Goal: Transaction & Acquisition: Download file/media

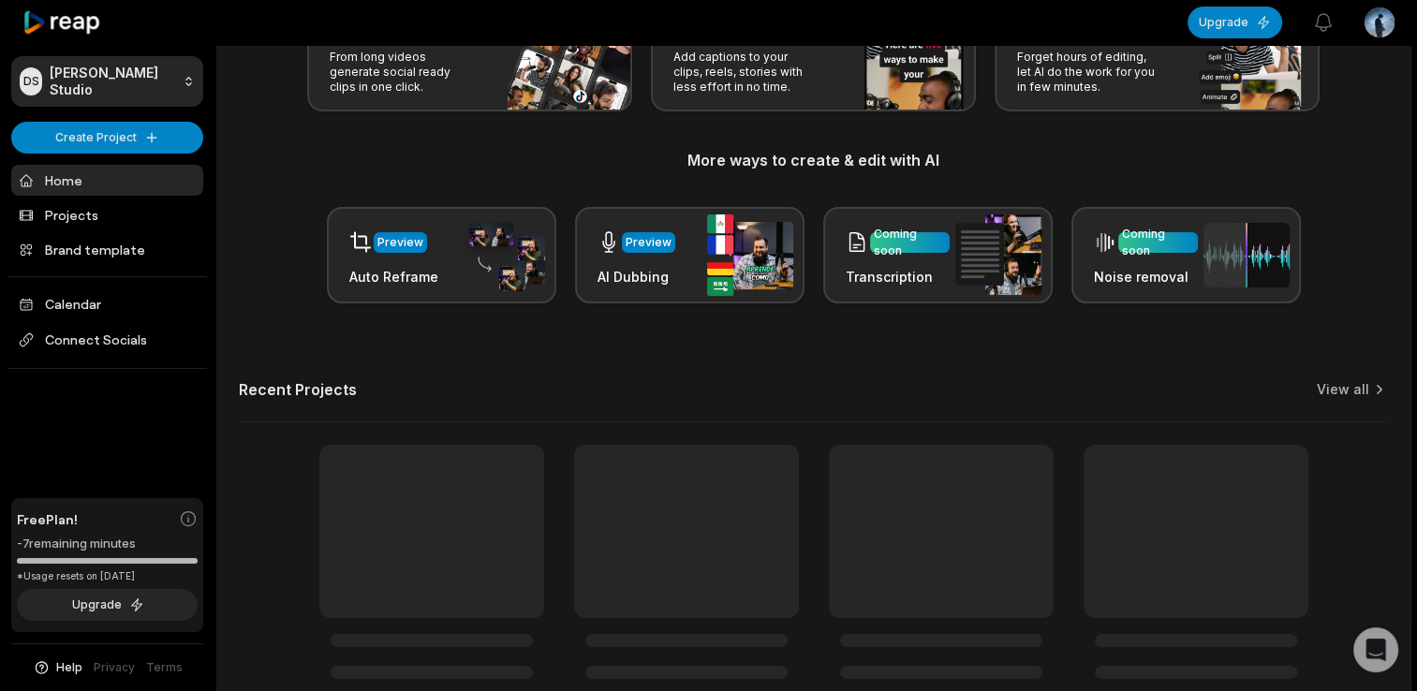
scroll to position [187, 0]
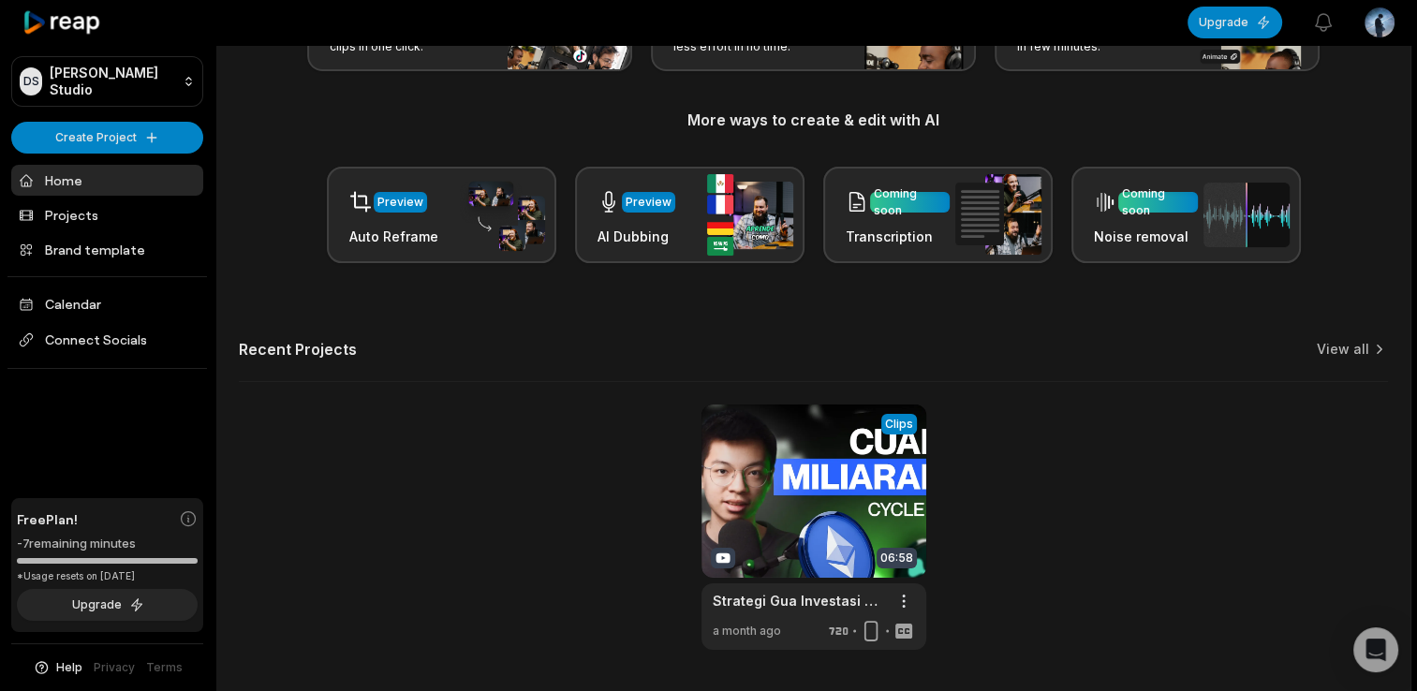
drag, startPoint x: 11, startPoint y: 538, endPoint x: 147, endPoint y: 543, distance: 135.9
click at [147, 543] on div "Free Plan! -7 remaining minutes *Usage resets on [DATE] Upgrade" at bounding box center [107, 565] width 192 height 135
drag, startPoint x: 147, startPoint y: 543, endPoint x: 326, endPoint y: 537, distance: 179.0
click at [326, 537] on div "View Clips Clips 06:58 Strategi Gua Investasi Crypto (2025) Open options a mont…" at bounding box center [813, 527] width 1149 height 245
click at [779, 538] on link at bounding box center [813, 527] width 225 height 245
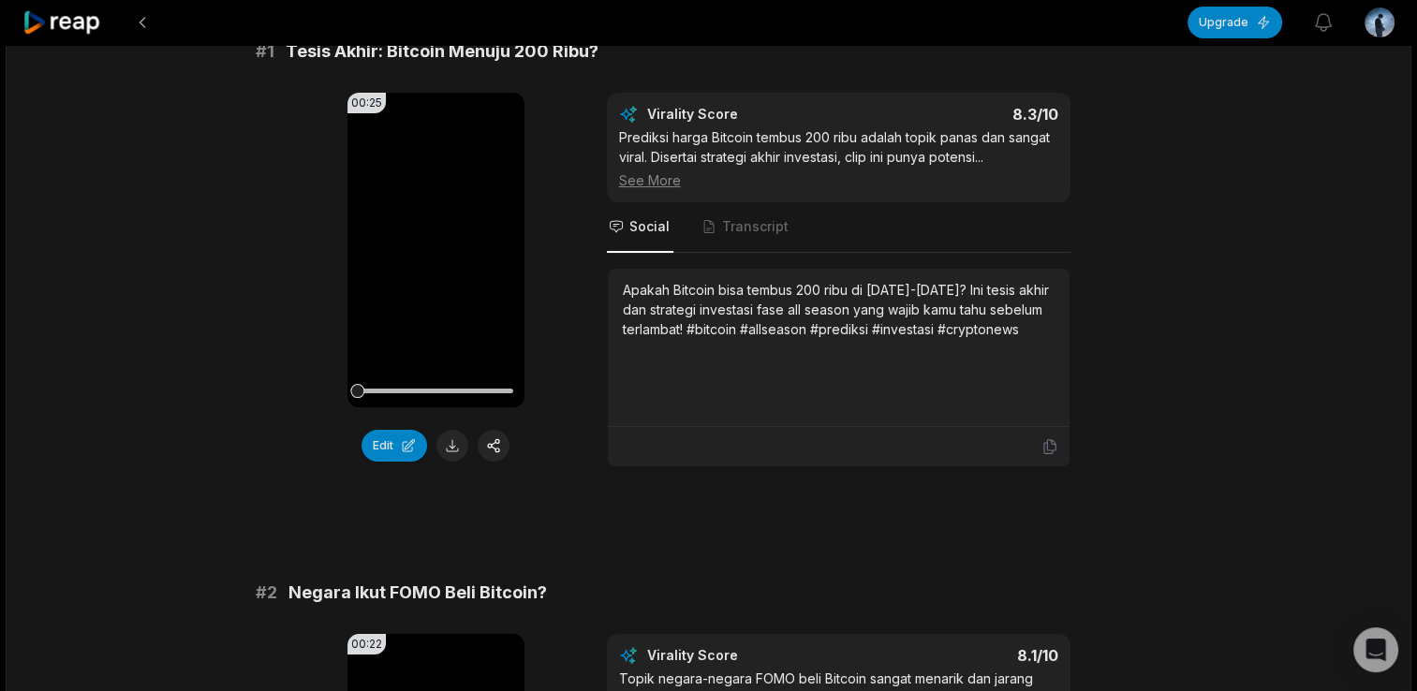
scroll to position [187, 0]
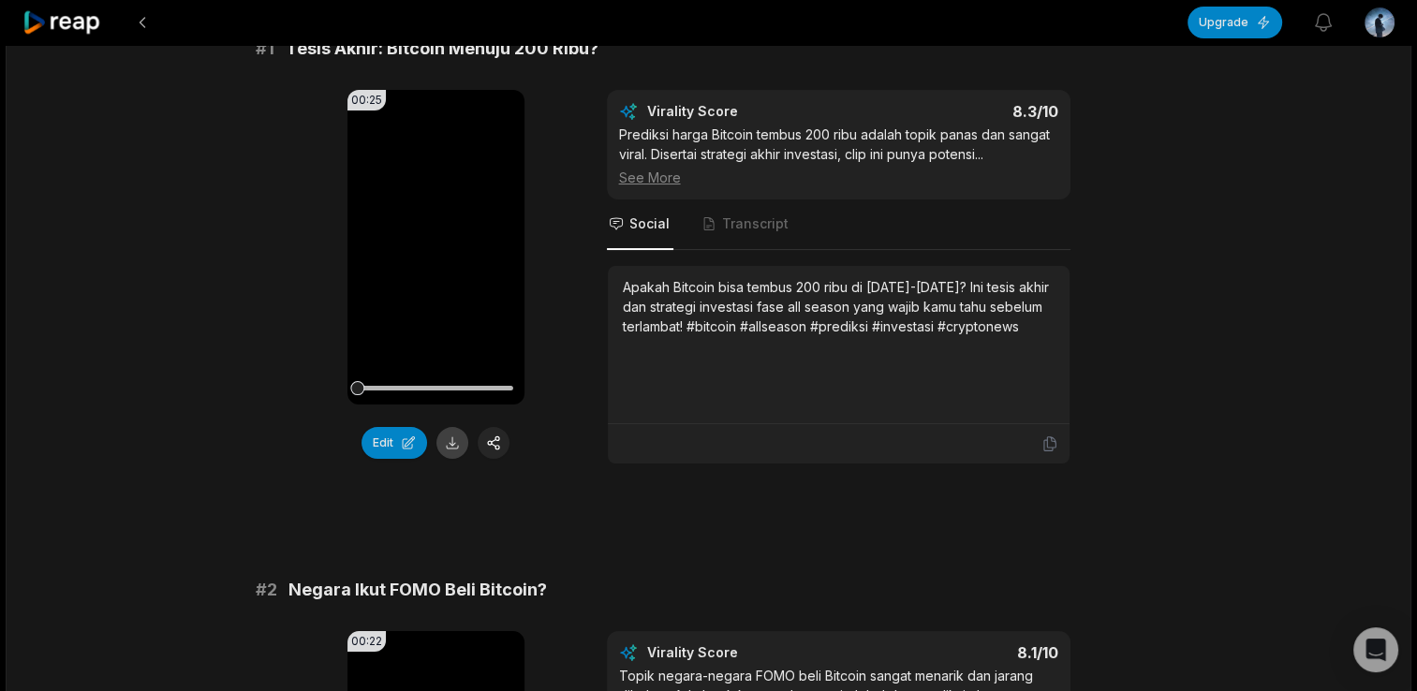
click at [450, 454] on button at bounding box center [452, 443] width 32 height 32
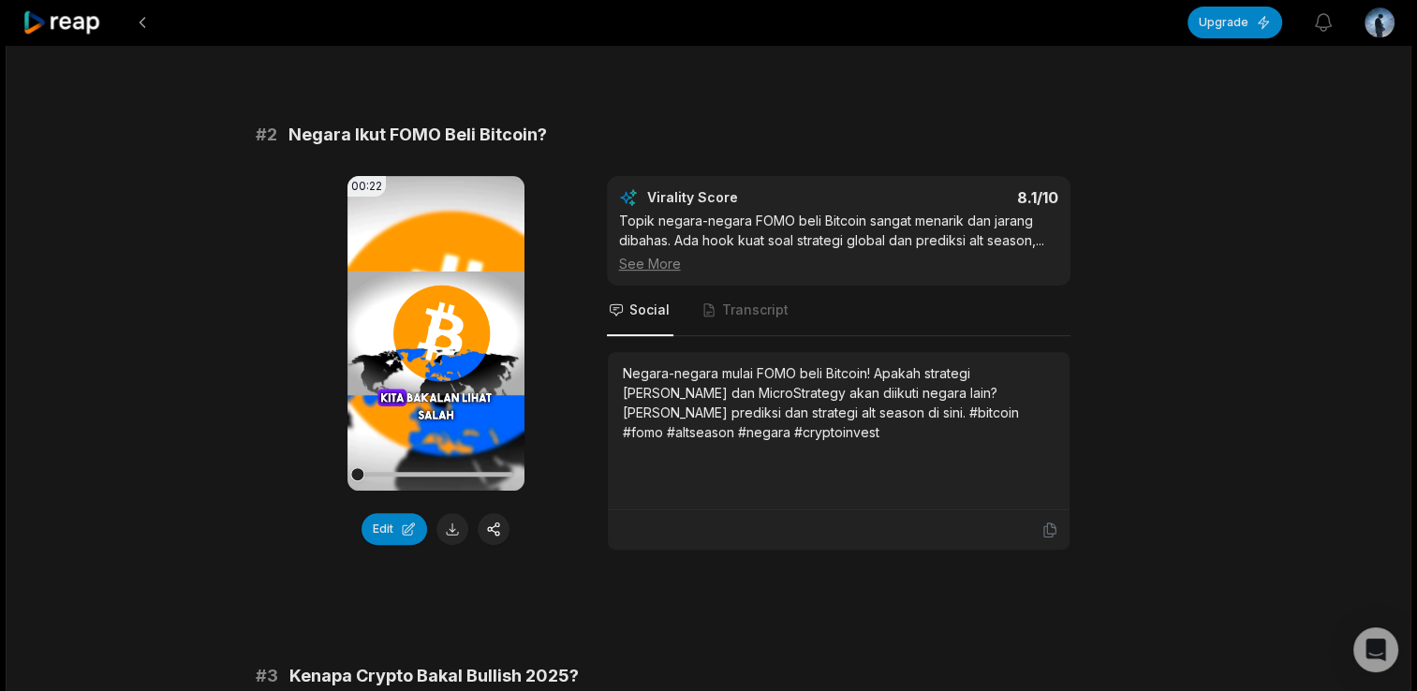
scroll to position [656, 0]
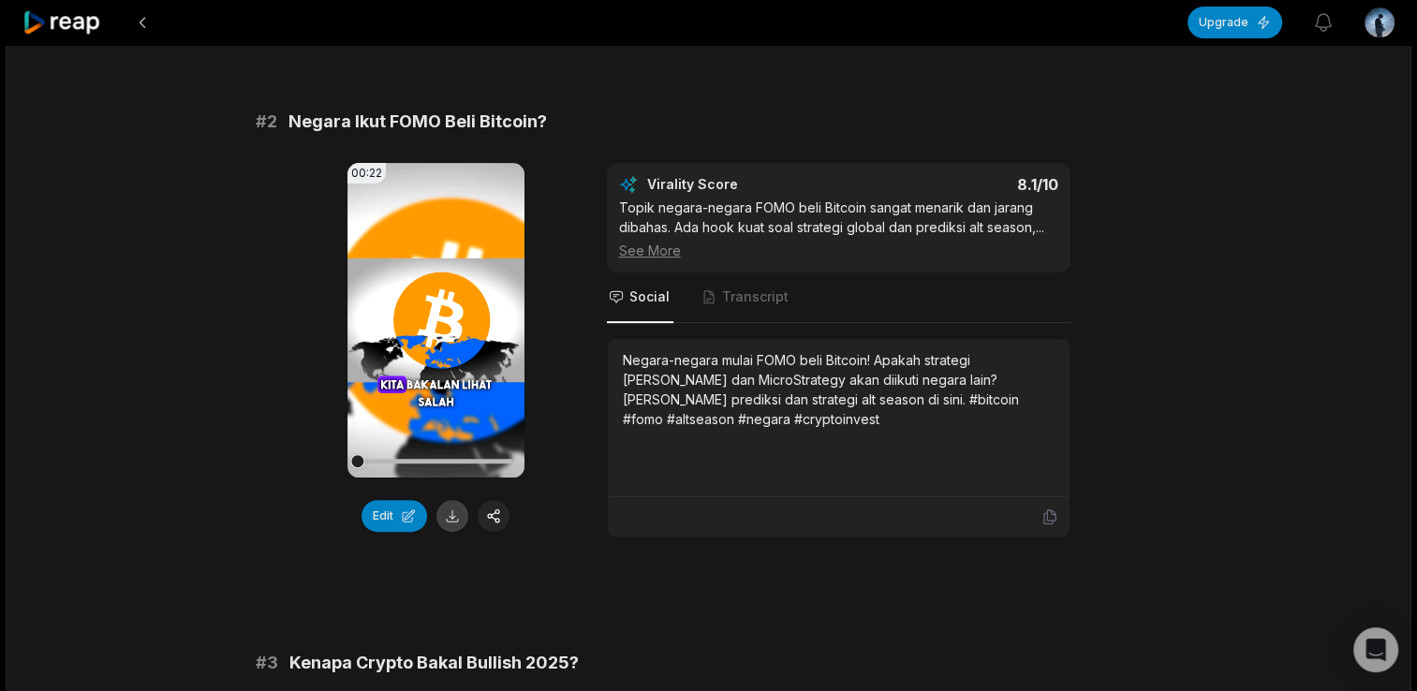
click at [439, 513] on button at bounding box center [452, 516] width 32 height 32
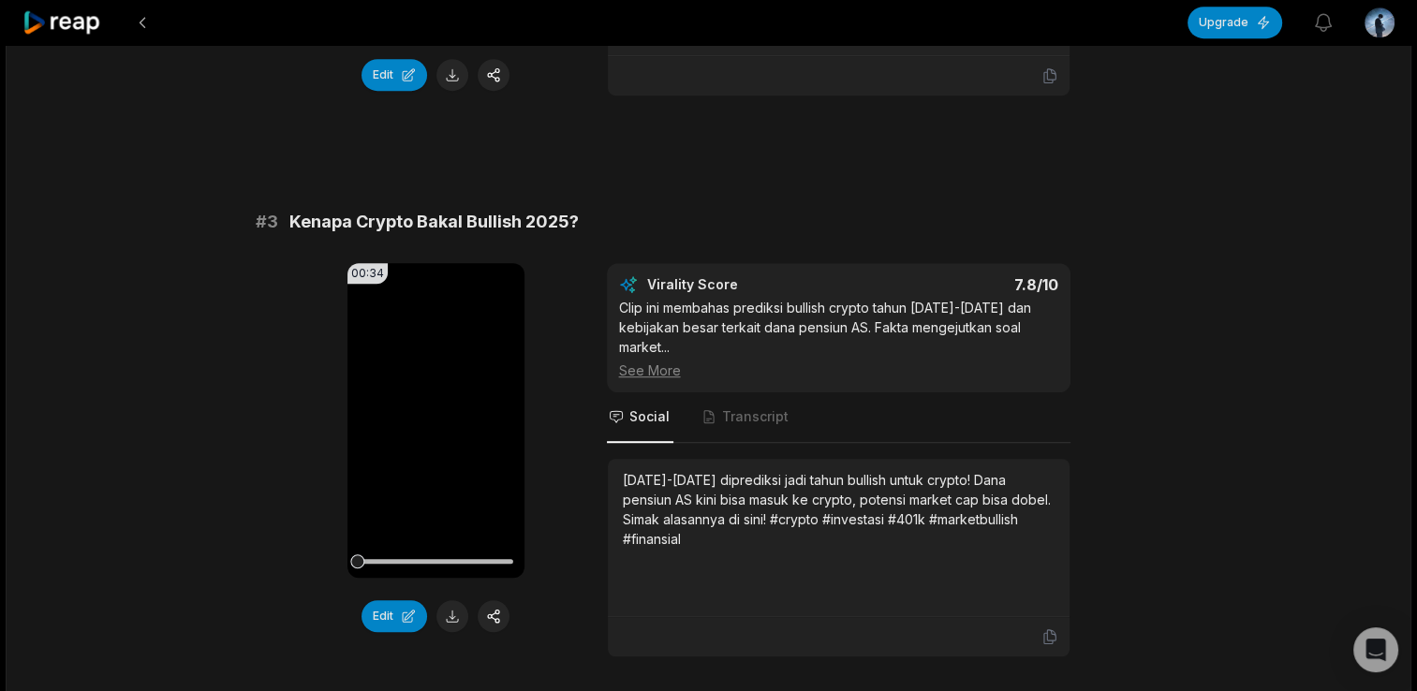
click at [453, 600] on button at bounding box center [452, 616] width 32 height 32
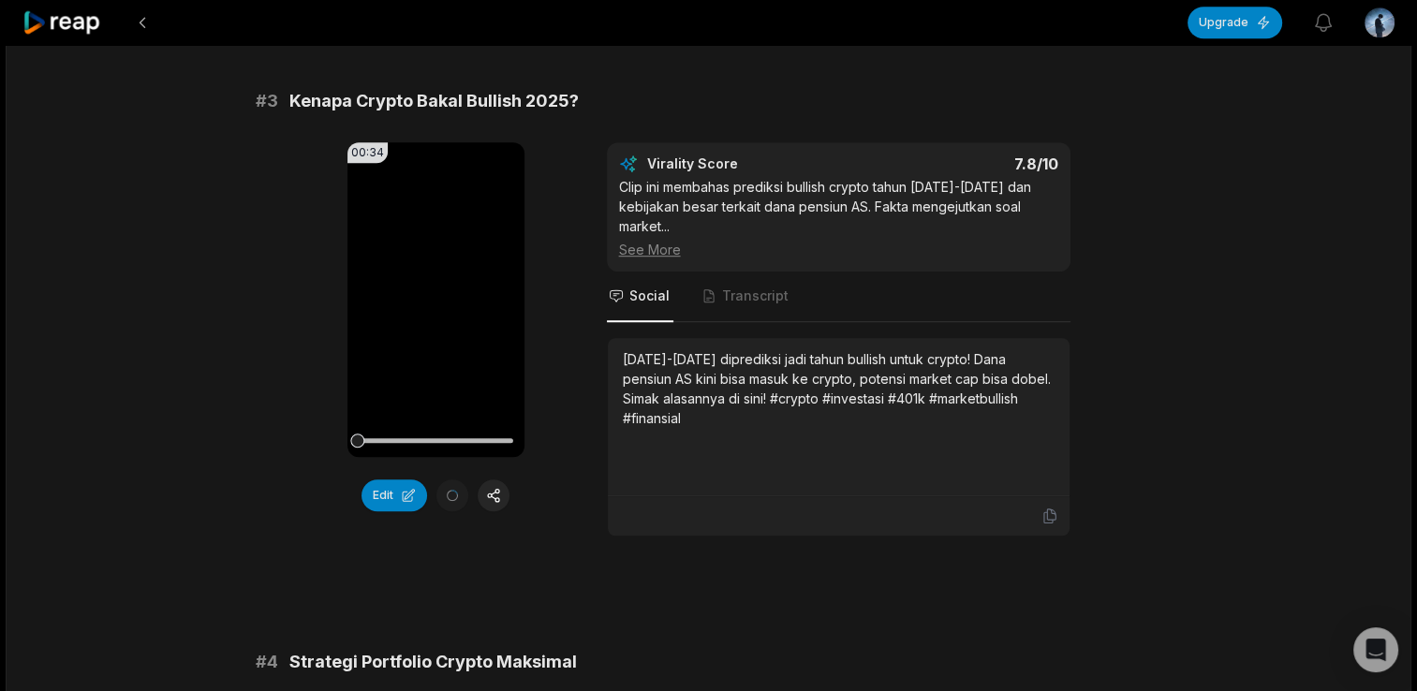
scroll to position [1779, 0]
click at [452, 495] on button at bounding box center [452, 495] width 32 height 32
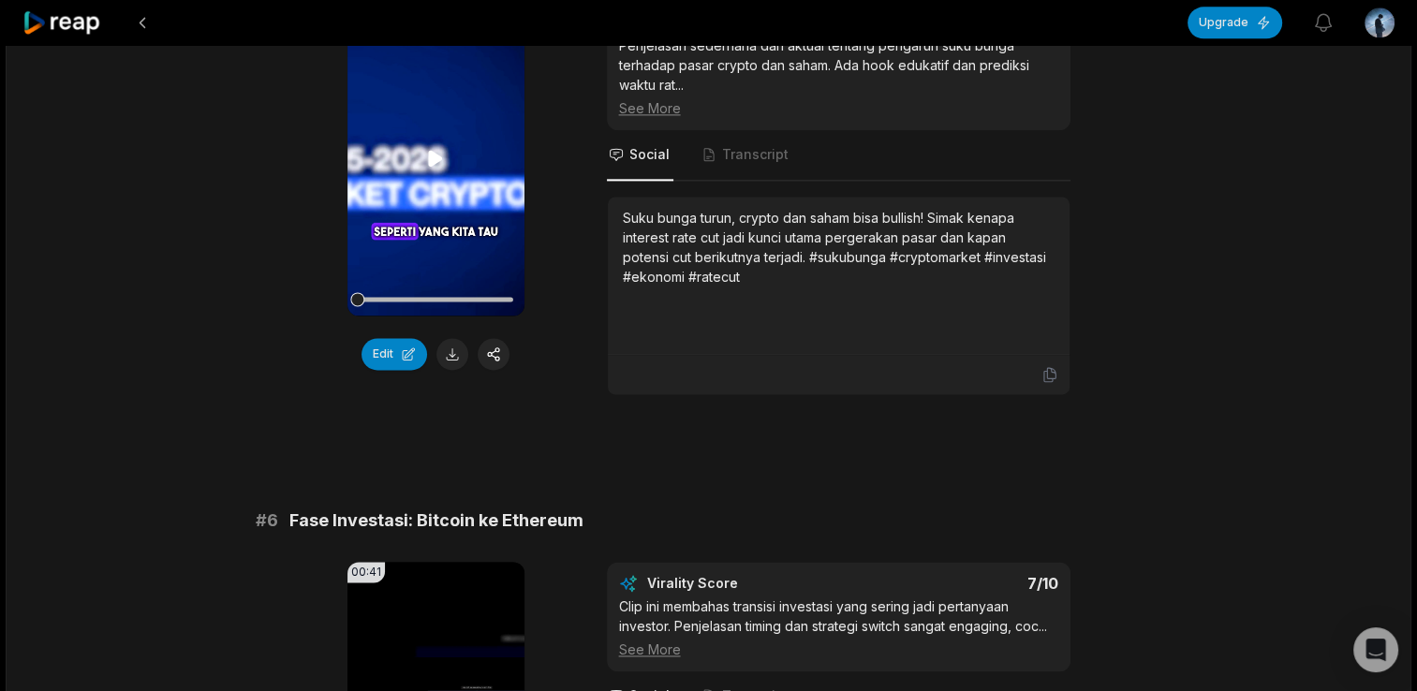
scroll to position [2622, 0]
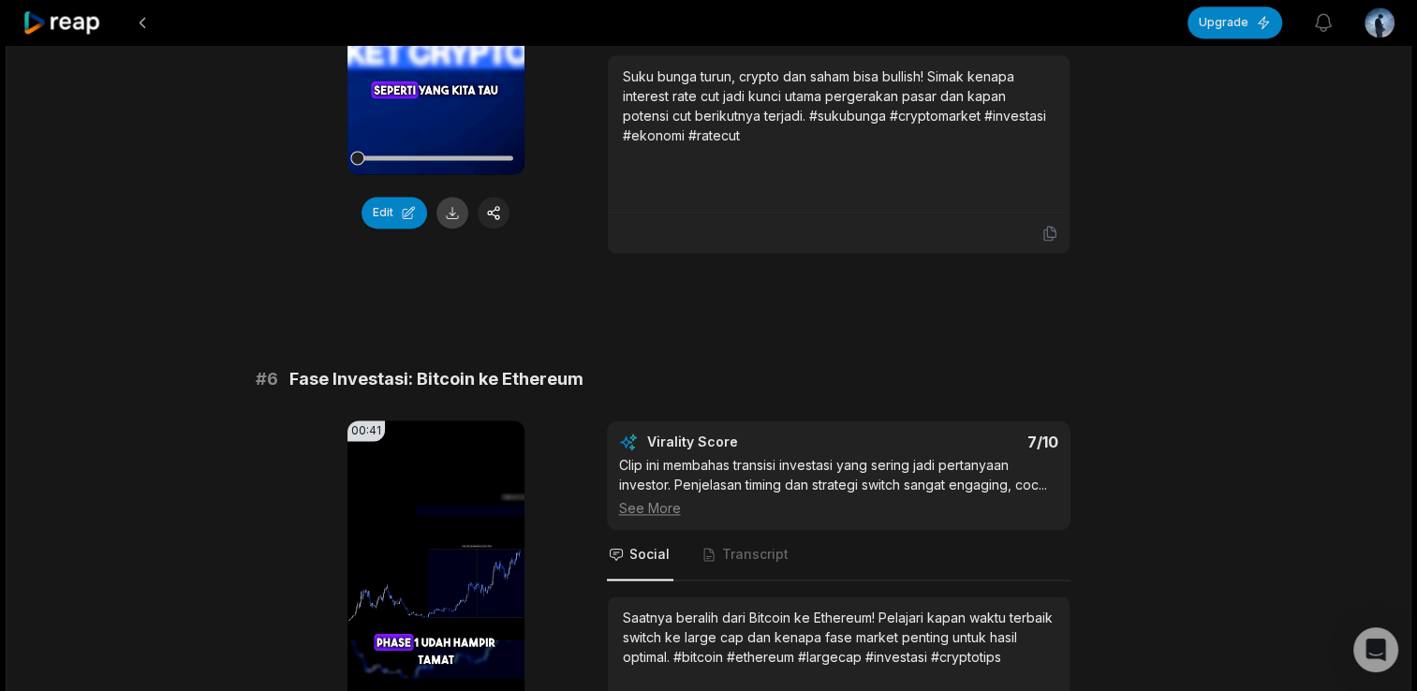
click at [445, 213] on button at bounding box center [452, 213] width 32 height 32
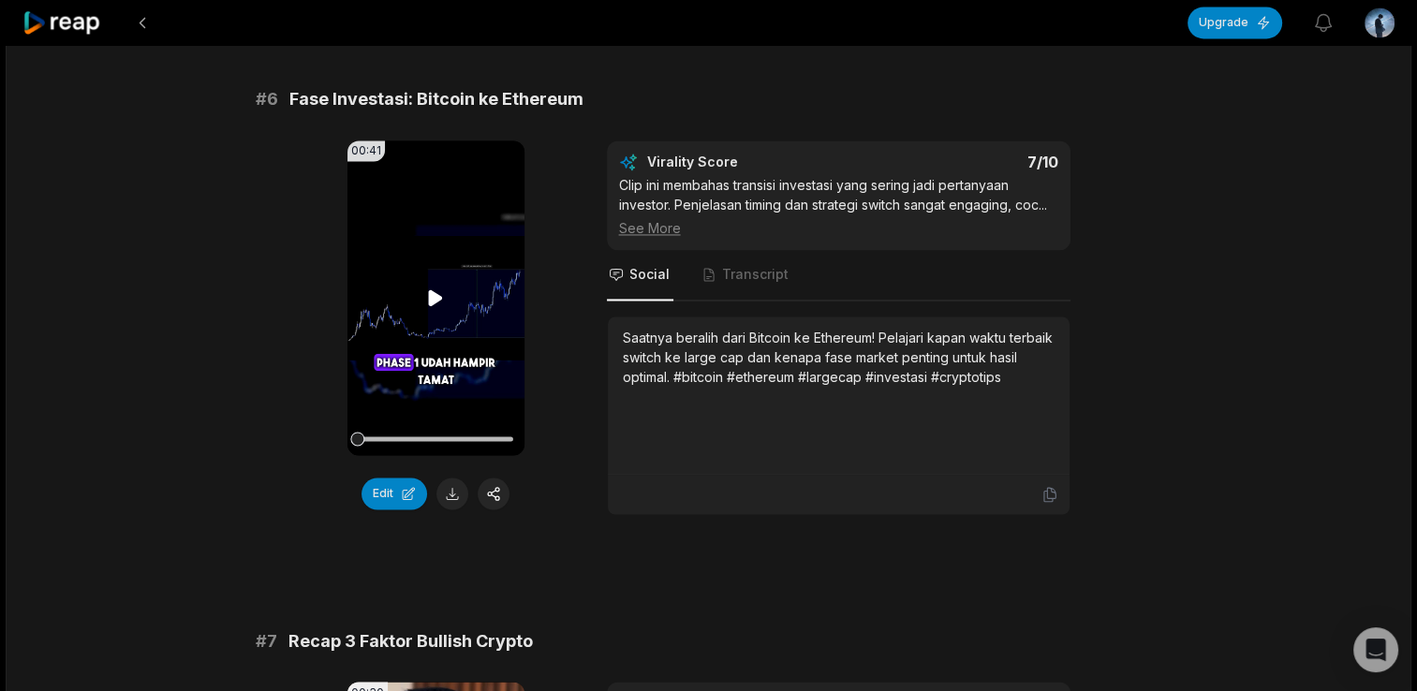
scroll to position [2903, 0]
click at [442, 493] on button at bounding box center [452, 493] width 32 height 32
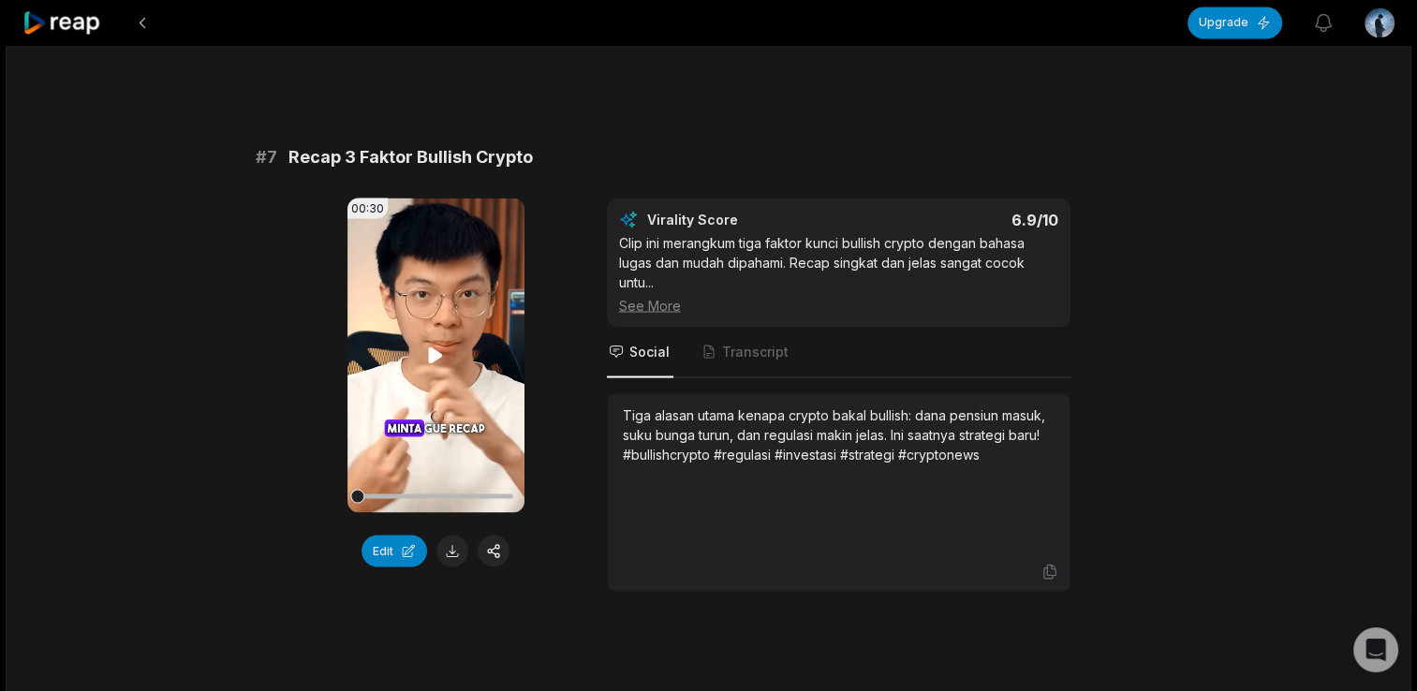
scroll to position [3559, 0]
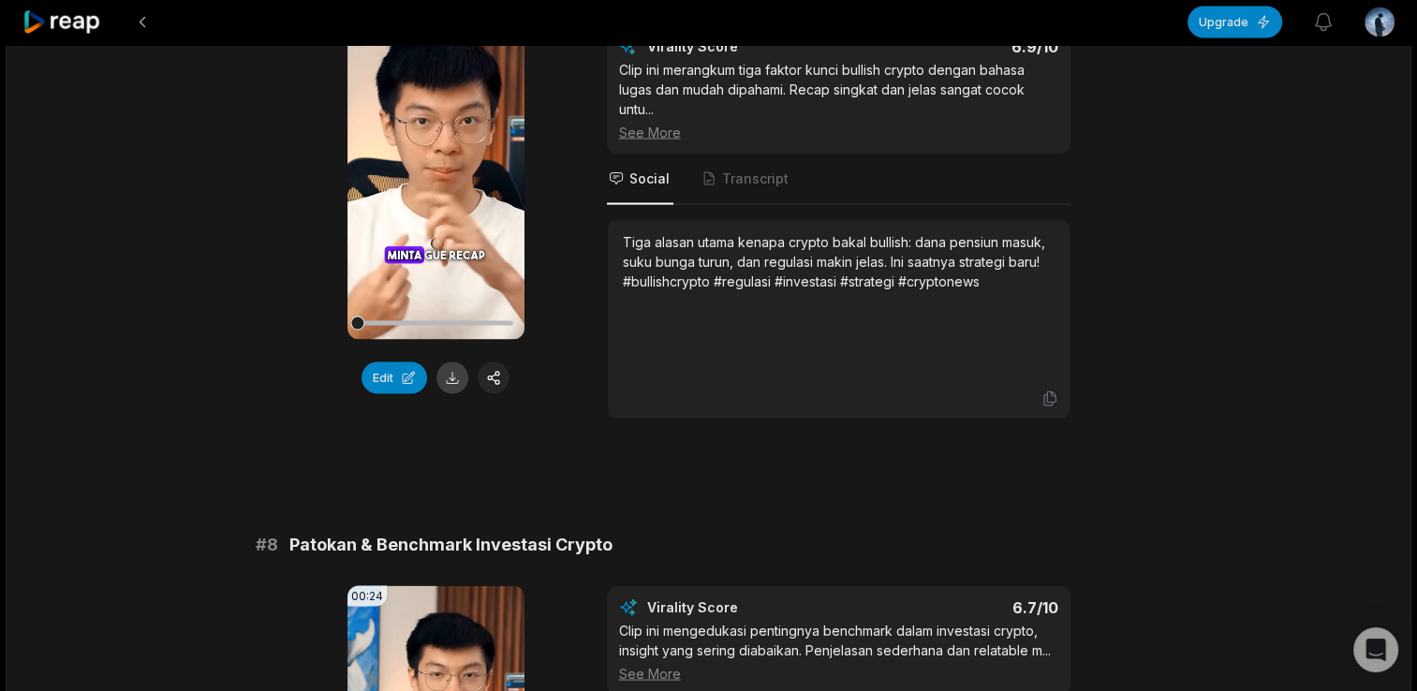
click at [442, 364] on button at bounding box center [452, 378] width 32 height 32
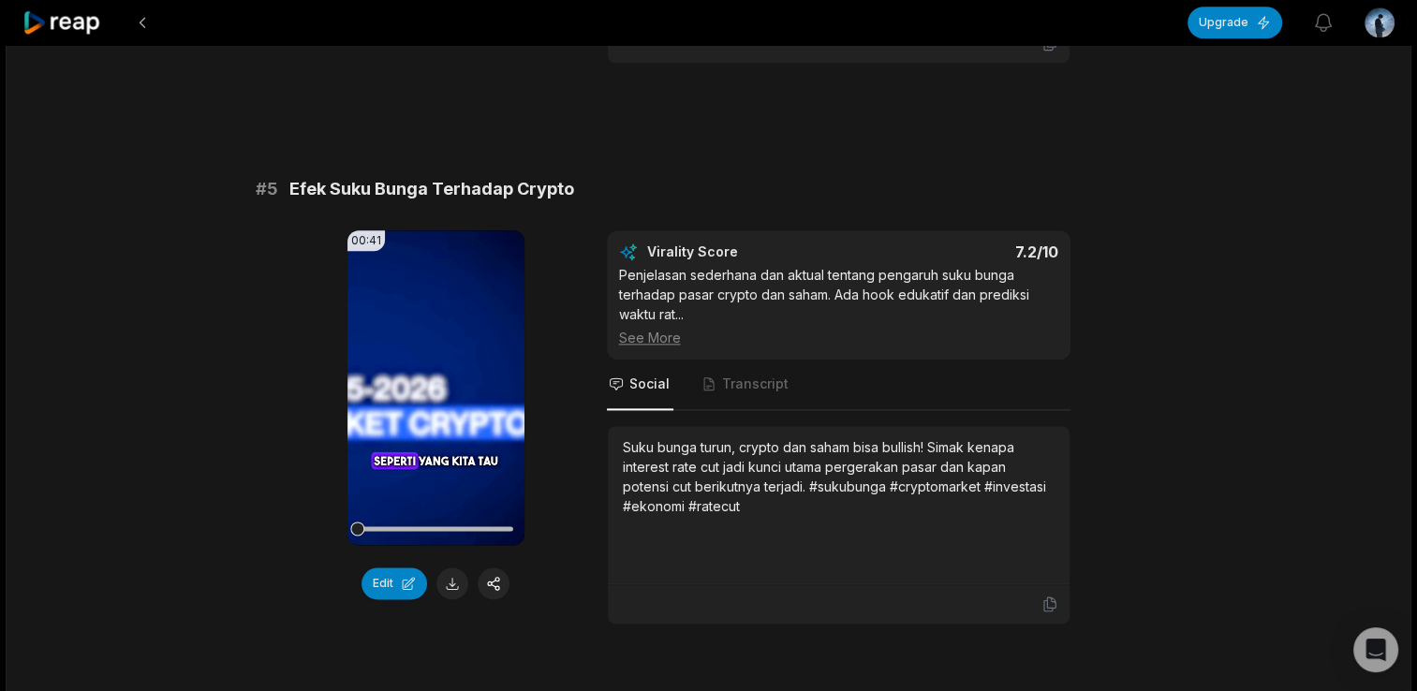
scroll to position [2248, 0]
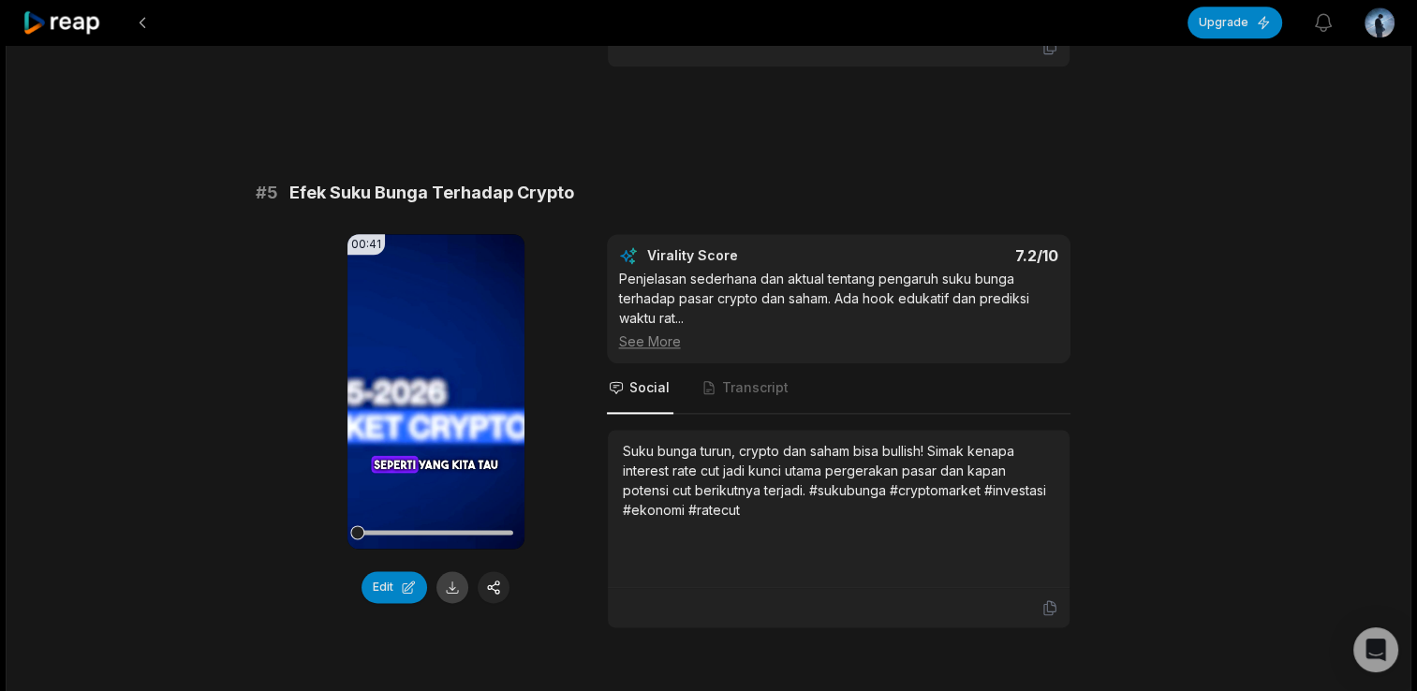
click at [445, 583] on button at bounding box center [452, 587] width 32 height 32
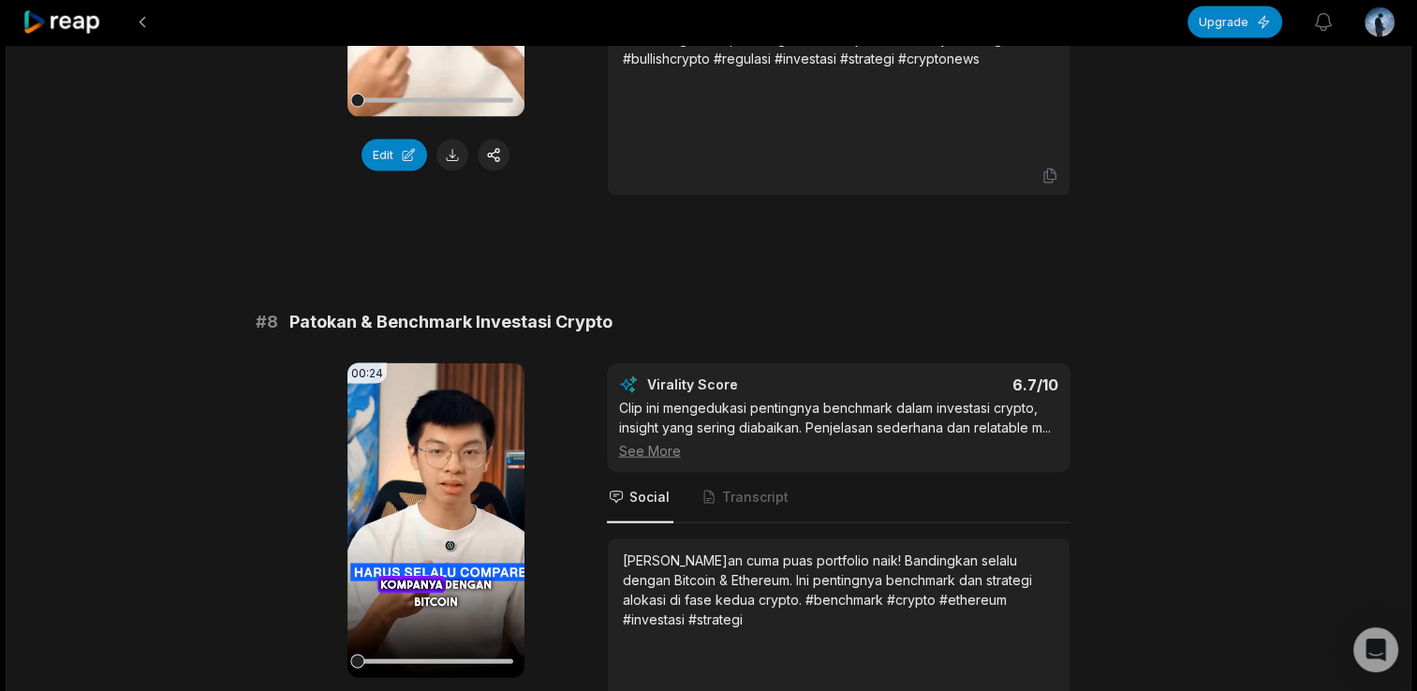
scroll to position [3959, 0]
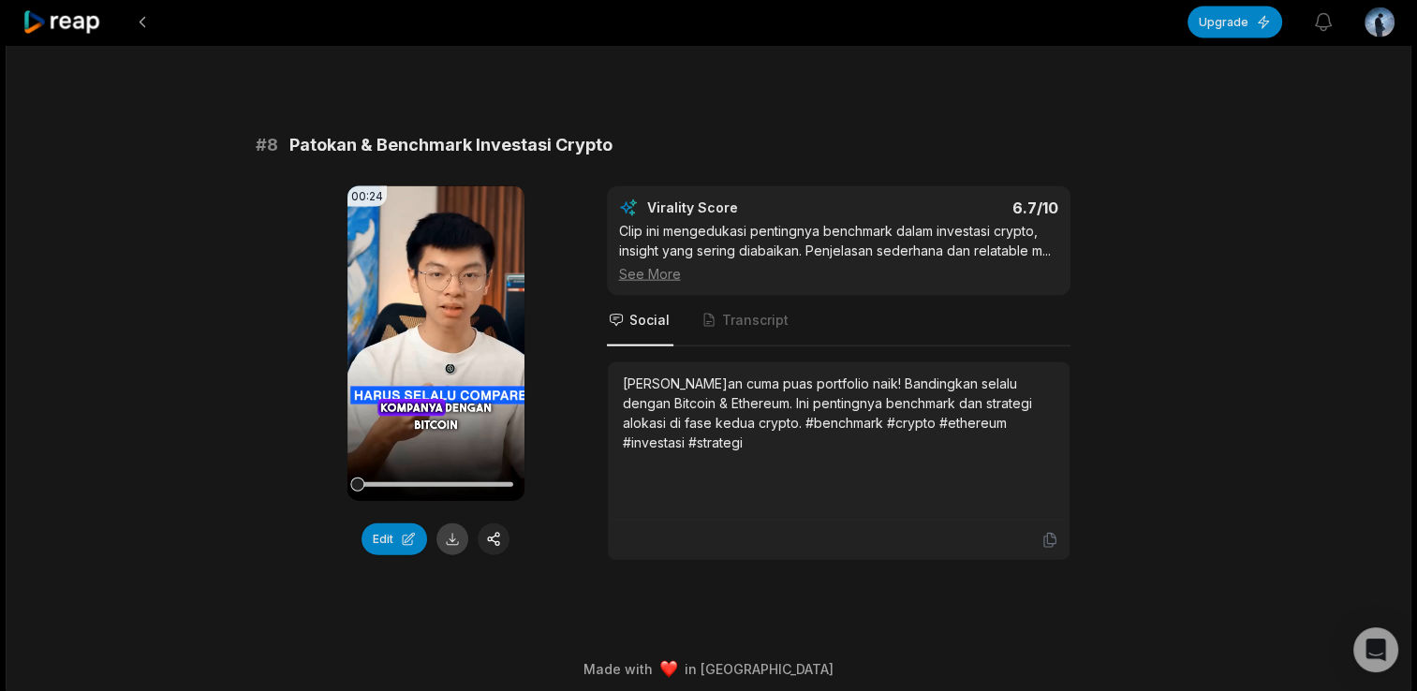
click at [444, 543] on button at bounding box center [452, 540] width 32 height 32
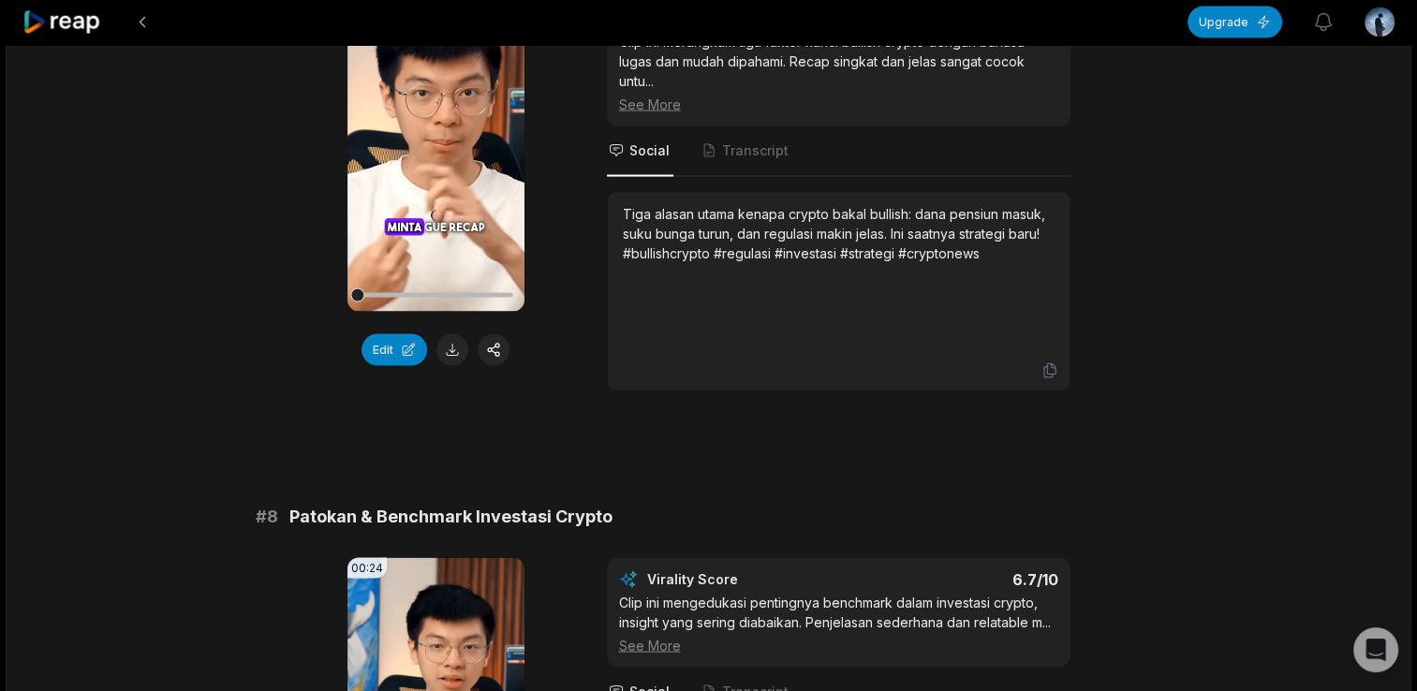
scroll to position [3584, 0]
